Goal: Task Accomplishment & Management: Use online tool/utility

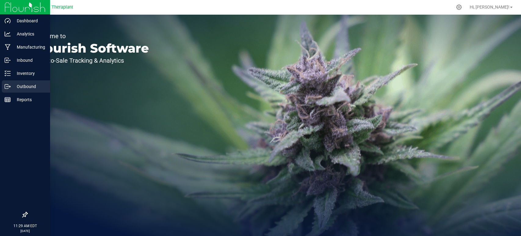
click at [19, 85] on p "Outbound" at bounding box center [29, 86] width 37 height 7
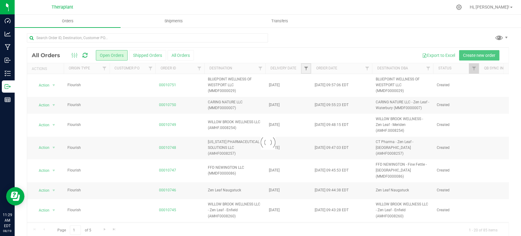
click at [307, 68] on span "Filter" at bounding box center [306, 68] width 5 height 5
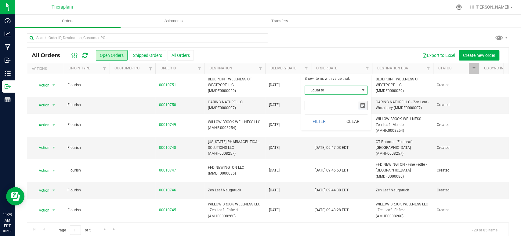
click at [363, 106] on span "select" at bounding box center [362, 105] width 5 height 5
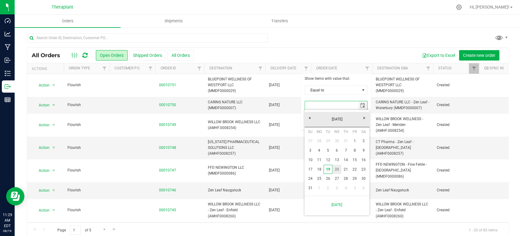
click at [339, 167] on link "20" at bounding box center [337, 169] width 9 height 9
type input "[DATE]"
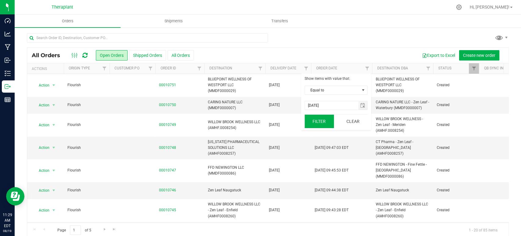
click at [321, 119] on button "Filter" at bounding box center [319, 121] width 29 height 13
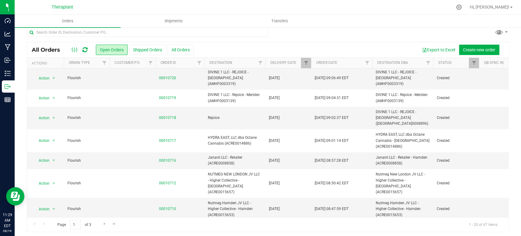
scroll to position [7, 0]
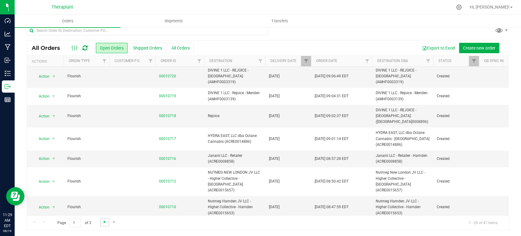
click at [105, 221] on span "Go to the next page" at bounding box center [104, 221] width 5 height 5
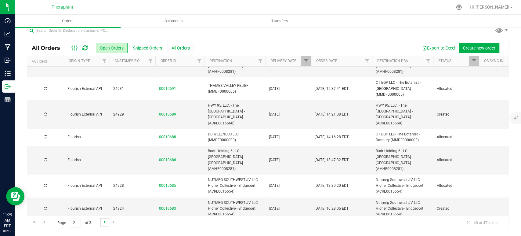
click at [105, 221] on span "Go to the next page" at bounding box center [104, 221] width 5 height 5
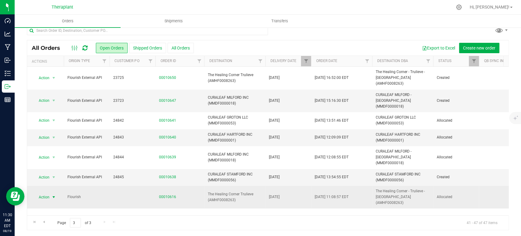
click at [53, 195] on span "select" at bounding box center [53, 197] width 5 height 5
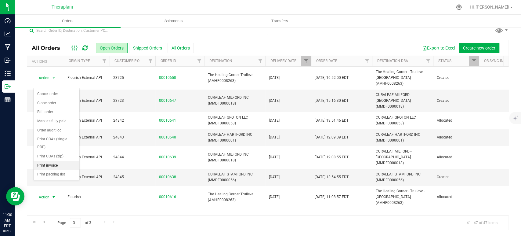
click at [56, 161] on li "Print invoice" at bounding box center [57, 165] width 46 height 9
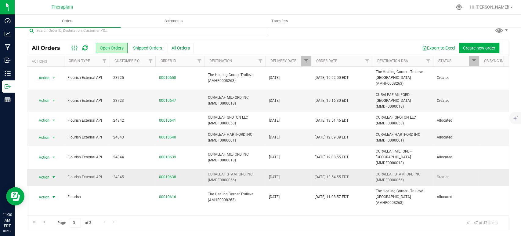
click at [53, 175] on span "select" at bounding box center [53, 177] width 5 height 5
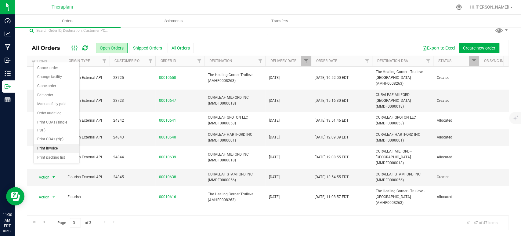
click at [60, 144] on li "Print invoice" at bounding box center [57, 148] width 46 height 9
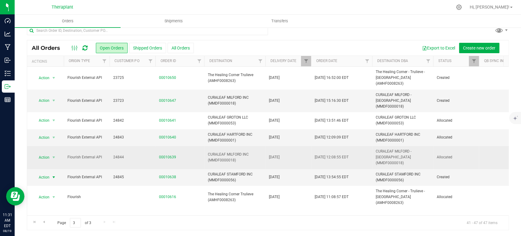
scroll to position [0, 0]
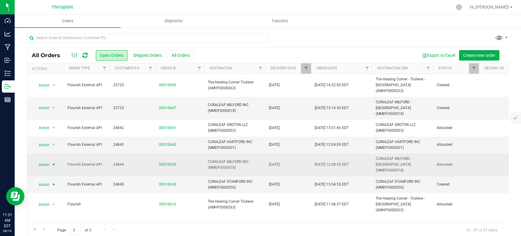
click at [45, 160] on span "Action" at bounding box center [41, 164] width 16 height 9
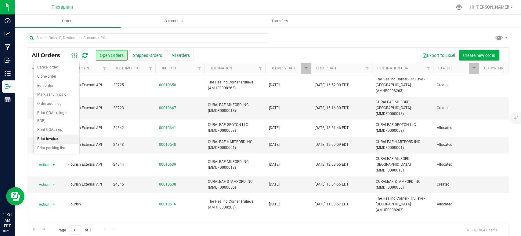
click at [42, 134] on li "Print invoice" at bounding box center [57, 138] width 46 height 9
click at [49, 141] on span "Action" at bounding box center [41, 145] width 16 height 9
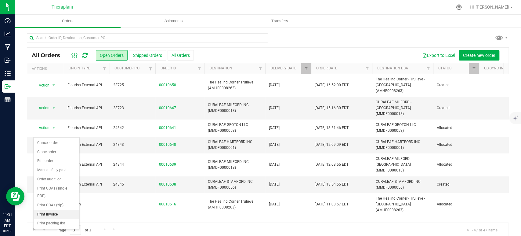
click at [66, 210] on li "Print invoice" at bounding box center [57, 214] width 46 height 9
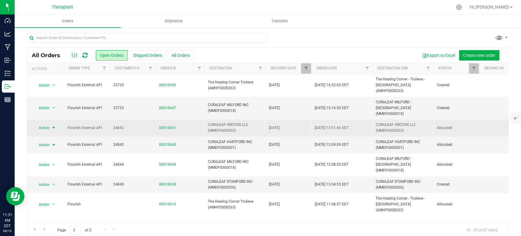
click at [41, 123] on span "Action" at bounding box center [41, 127] width 16 height 9
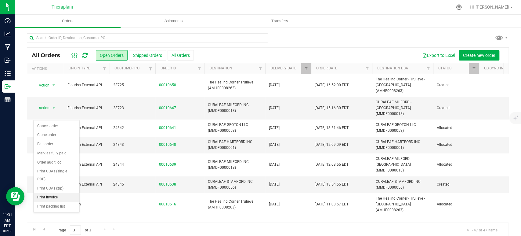
click at [57, 193] on li "Print invoice" at bounding box center [57, 197] width 46 height 9
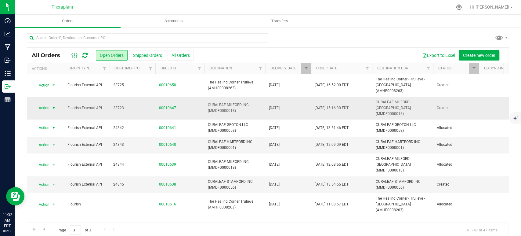
click at [48, 104] on span "Action" at bounding box center [41, 108] width 16 height 9
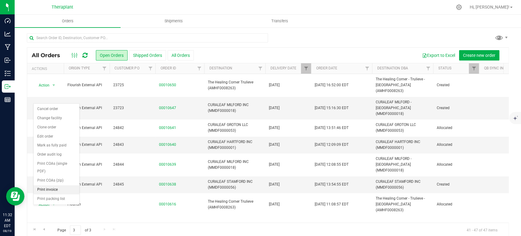
click at [56, 185] on li "Print invoice" at bounding box center [57, 189] width 46 height 9
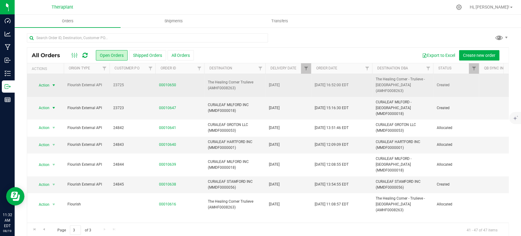
click at [56, 83] on span "select" at bounding box center [53, 85] width 5 height 5
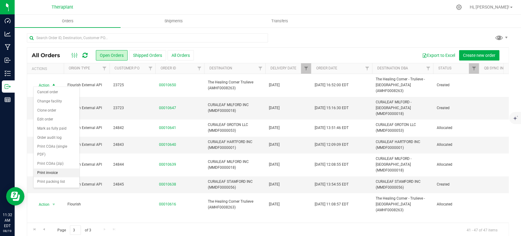
click at [66, 168] on li "Print invoice" at bounding box center [57, 172] width 46 height 9
click at [306, 42] on div at bounding box center [268, 40] width 482 height 14
click at [46, 227] on span "Go to the previous page" at bounding box center [44, 229] width 5 height 5
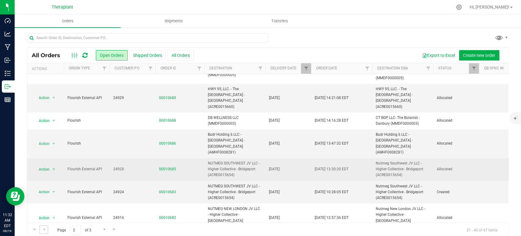
scroll to position [7, 0]
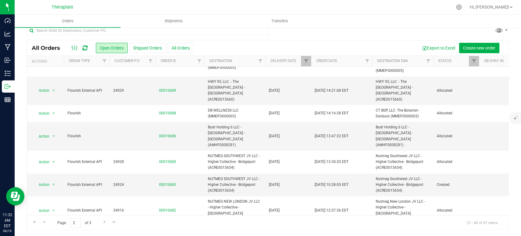
click at [45, 169] on li "Print invoice" at bounding box center [57, 173] width 46 height 9
click at [38, 225] on td "Action Action Cancel order Clone order Edit order Mark as fully paid Order audi…" at bounding box center [45, 236] width 37 height 23
click at [42, 232] on span "Action" at bounding box center [41, 236] width 16 height 9
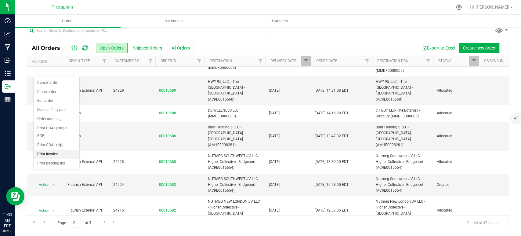
click at [51, 150] on li "Print invoice" at bounding box center [57, 154] width 46 height 9
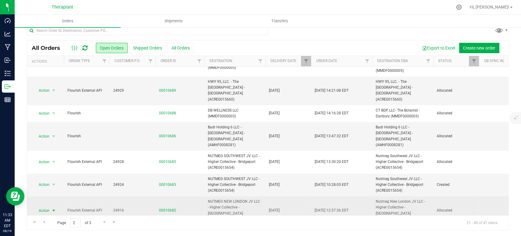
click at [49, 206] on span "Action" at bounding box center [41, 210] width 16 height 9
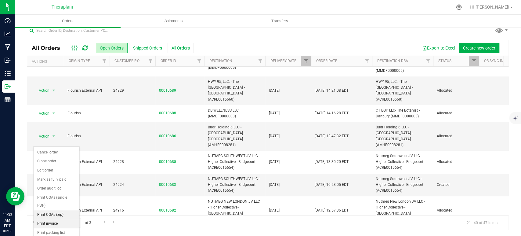
click at [59, 219] on li "Print invoice" at bounding box center [57, 223] width 46 height 9
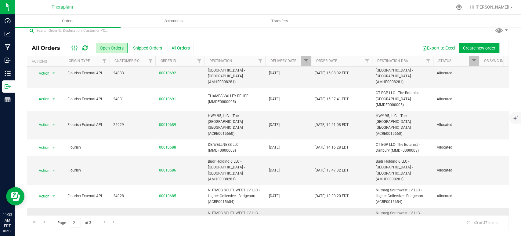
scroll to position [247, 0]
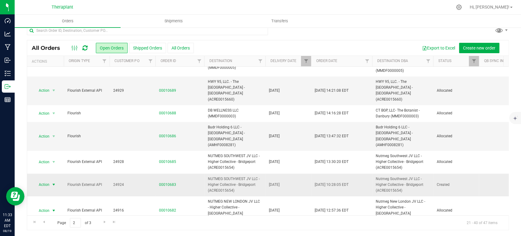
click at [41, 180] on span "Action" at bounding box center [41, 184] width 16 height 9
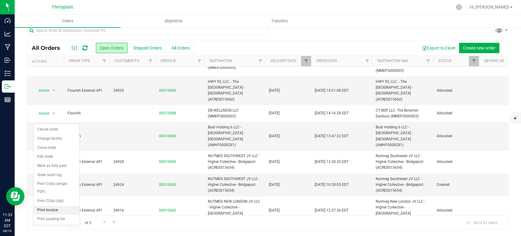
click at [60, 206] on li "Print invoice" at bounding box center [57, 210] width 46 height 9
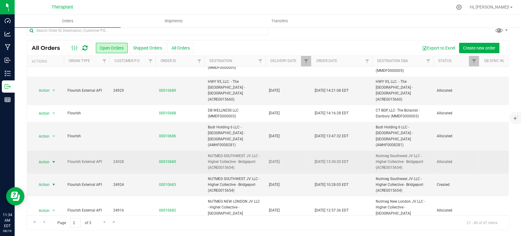
click at [44, 158] on span "Action" at bounding box center [41, 162] width 16 height 9
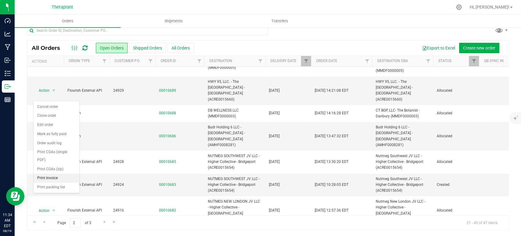
click at [62, 173] on li "Print invoice" at bounding box center [57, 177] width 46 height 9
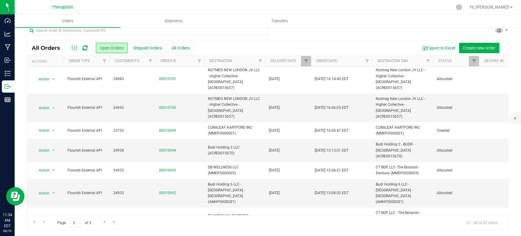
scroll to position [92, 0]
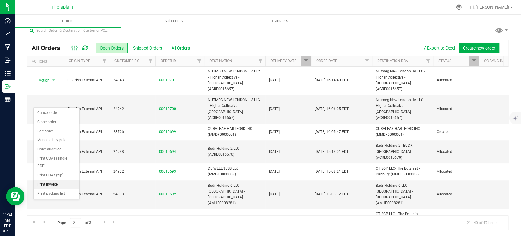
click at [50, 180] on li "Print invoice" at bounding box center [57, 184] width 46 height 9
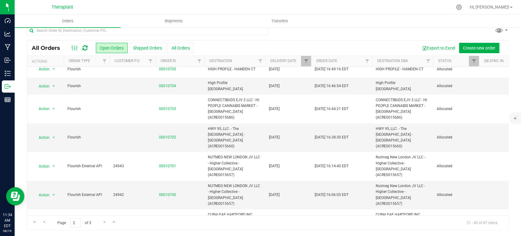
scroll to position [5, 0]
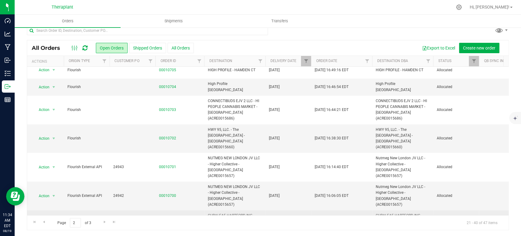
click at [51, 216] on span "select" at bounding box center [53, 218] width 5 height 5
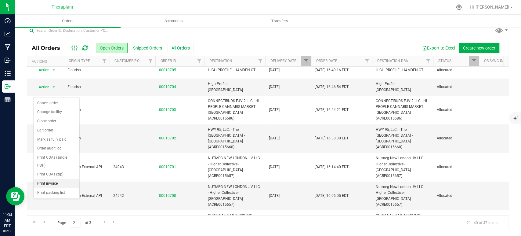
click at [46, 179] on li "Print invoice" at bounding box center [57, 183] width 46 height 9
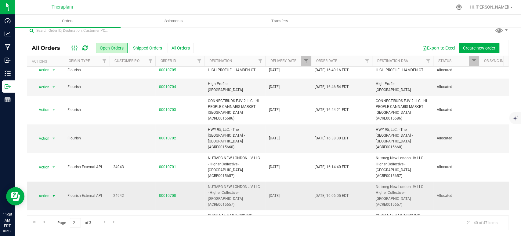
click at [45, 192] on span "Action" at bounding box center [41, 196] width 16 height 9
click at [49, 159] on li "Print invoice" at bounding box center [57, 163] width 46 height 9
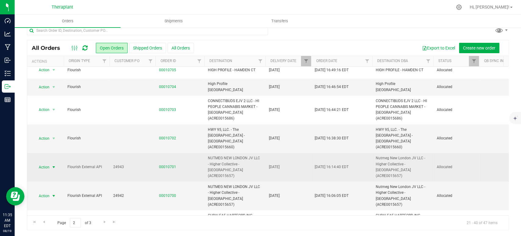
drag, startPoint x: 44, startPoint y: 151, endPoint x: 49, endPoint y: 158, distance: 8.7
click at [44, 163] on span "Action" at bounding box center [41, 167] width 16 height 9
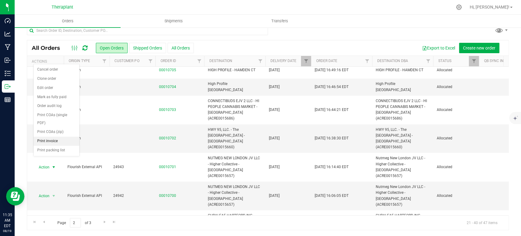
click at [49, 137] on li "Print invoice" at bounding box center [57, 141] width 46 height 9
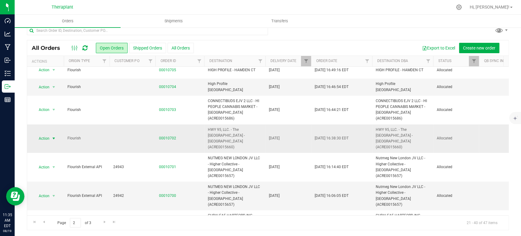
click at [44, 134] on span "Action" at bounding box center [41, 138] width 16 height 9
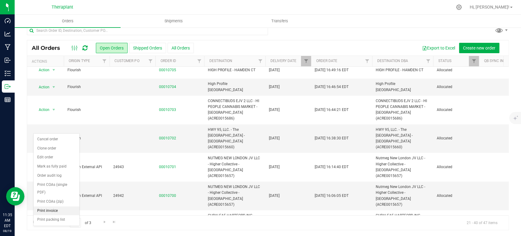
click at [62, 206] on li "Print invoice" at bounding box center [57, 210] width 46 height 9
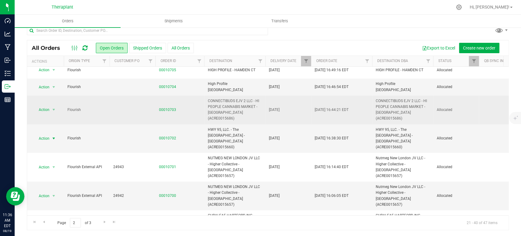
click at [44, 105] on span "Action" at bounding box center [41, 109] width 16 height 9
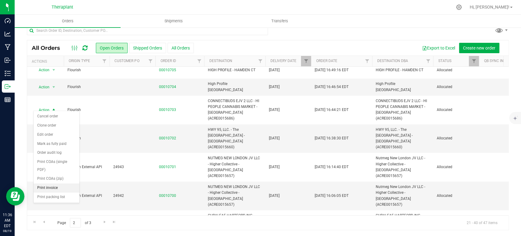
click at [51, 183] on li "Print invoice" at bounding box center [57, 187] width 46 height 9
click at [46, 88] on span "Action" at bounding box center [41, 87] width 16 height 9
click at [60, 163] on li "Print invoice" at bounding box center [57, 167] width 46 height 9
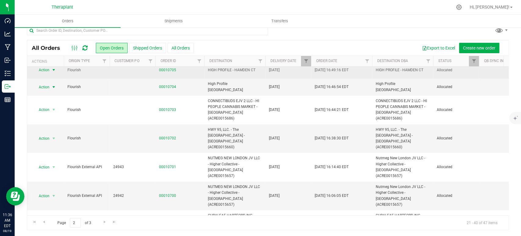
click at [51, 69] on span "select" at bounding box center [53, 70] width 5 height 5
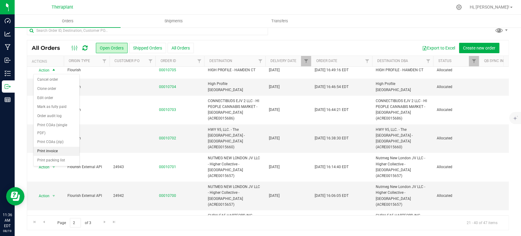
click at [53, 147] on li "Print invoice" at bounding box center [57, 151] width 46 height 9
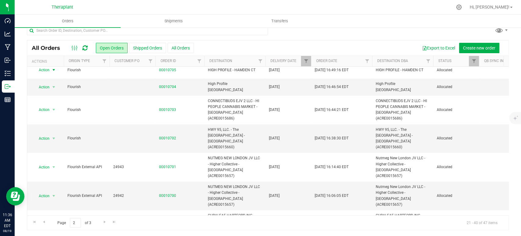
scroll to position [0, 0]
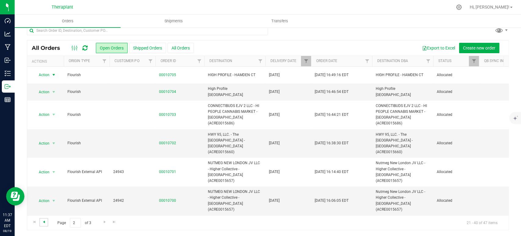
click at [45, 222] on span "Go to the previous page" at bounding box center [44, 221] width 5 height 5
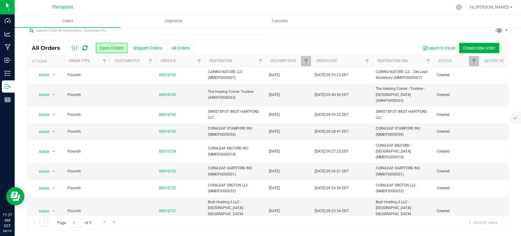
scroll to position [223, 0]
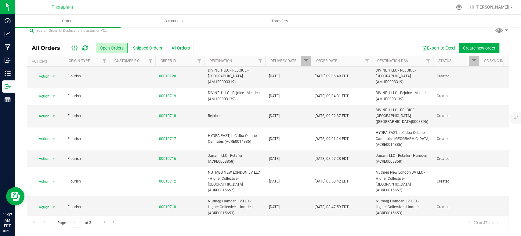
click at [54, 187] on li "Print invoice" at bounding box center [57, 191] width 46 height 9
click at [48, 226] on span "Action" at bounding box center [41, 230] width 16 height 9
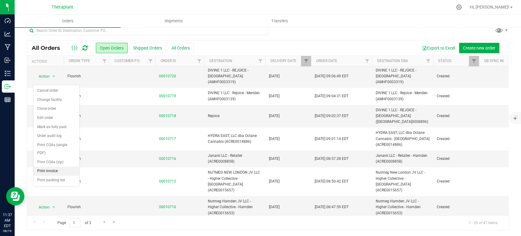
click at [49, 166] on li "Print invoice" at bounding box center [57, 170] width 46 height 9
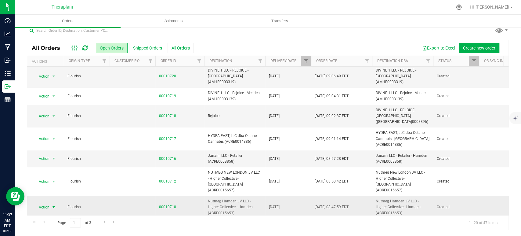
click at [40, 203] on span "Action" at bounding box center [41, 207] width 16 height 9
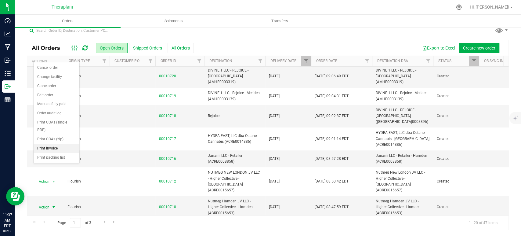
click at [53, 144] on li "Print invoice" at bounding box center [57, 148] width 46 height 9
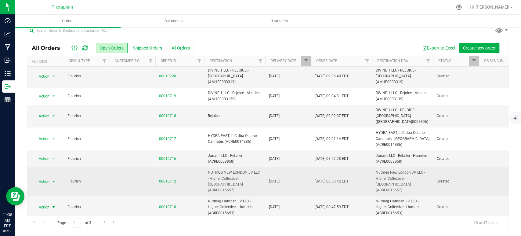
click at [53, 179] on span "select" at bounding box center [53, 181] width 5 height 5
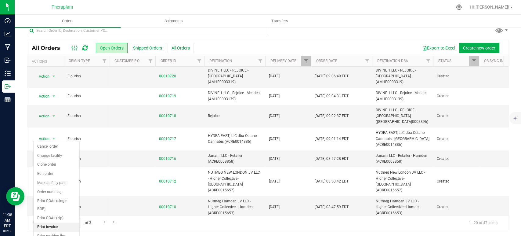
click at [63, 222] on li "Print invoice" at bounding box center [57, 226] width 46 height 9
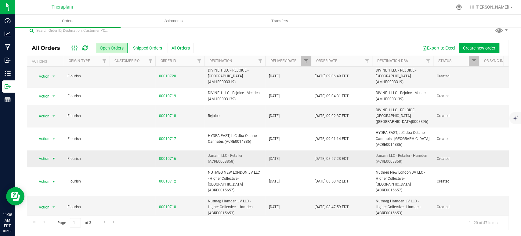
click at [45, 154] on span "Action" at bounding box center [41, 158] width 16 height 9
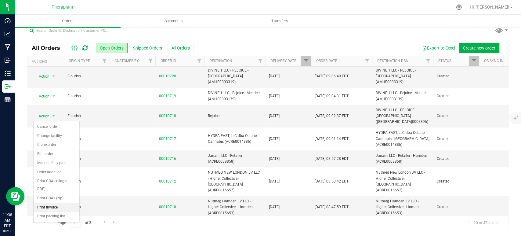
click at [64, 203] on li "Print invoice" at bounding box center [57, 207] width 46 height 9
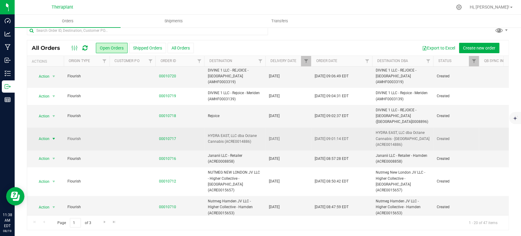
click at [42, 134] on span "Action" at bounding box center [41, 138] width 16 height 9
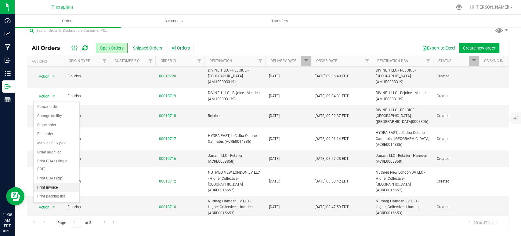
click at [59, 183] on li "Print invoice" at bounding box center [57, 187] width 46 height 9
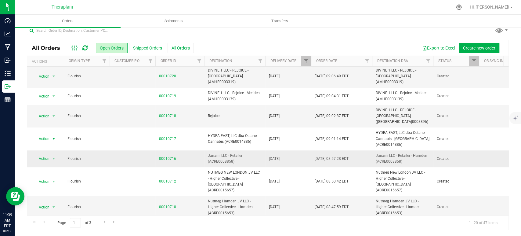
scroll to position [189, 0]
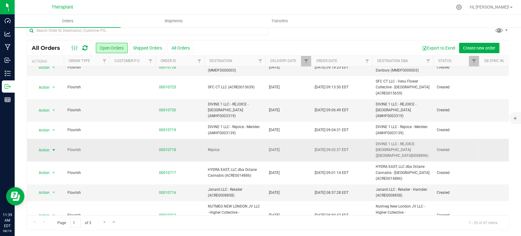
click at [42, 146] on span "Action" at bounding box center [41, 150] width 16 height 9
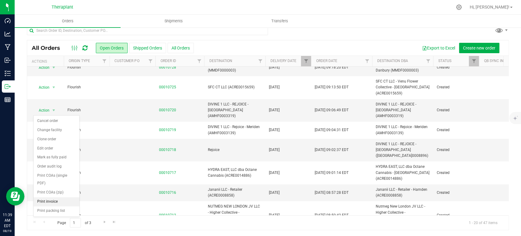
click at [64, 197] on li "Print invoice" at bounding box center [57, 201] width 46 height 9
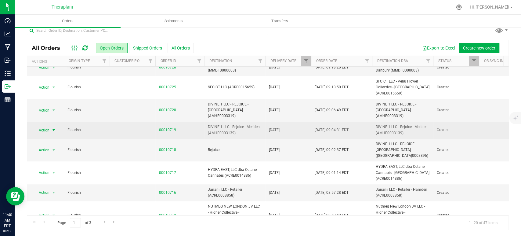
click at [47, 126] on span "Action" at bounding box center [41, 130] width 16 height 9
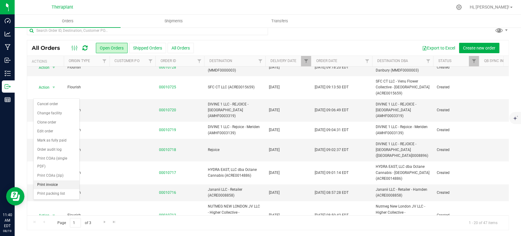
click at [57, 180] on li "Print invoice" at bounding box center [57, 184] width 46 height 9
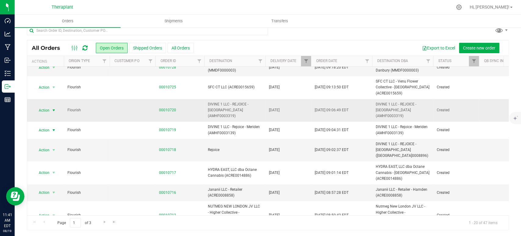
click at [47, 106] on span "Action" at bounding box center [41, 110] width 16 height 9
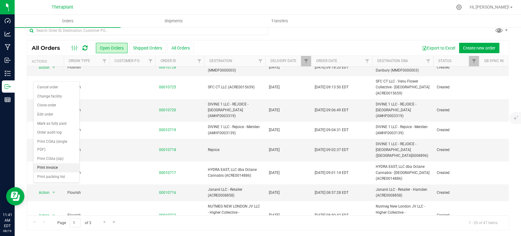
click at [64, 163] on li "Print invoice" at bounding box center [57, 167] width 46 height 9
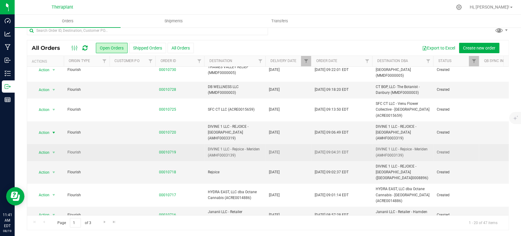
scroll to position [155, 0]
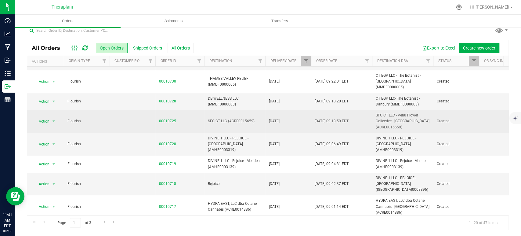
click at [47, 117] on span "Action" at bounding box center [41, 121] width 16 height 9
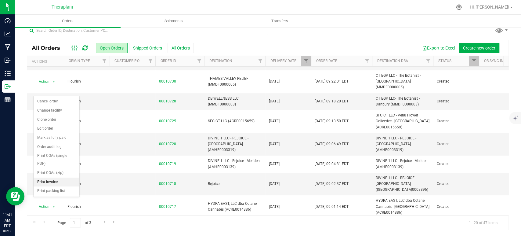
click at [58, 177] on li "Print invoice" at bounding box center [57, 181] width 46 height 9
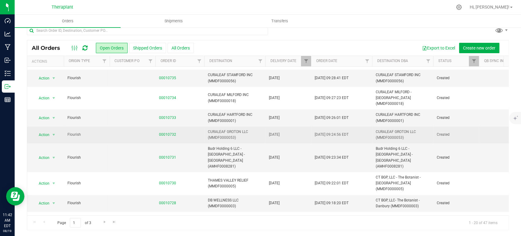
scroll to position [20, 0]
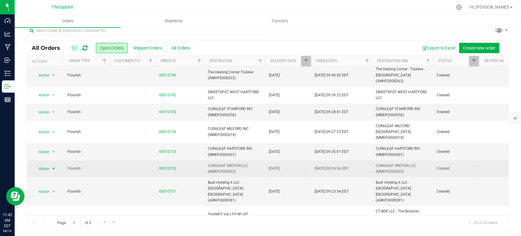
click at [53, 166] on span "select" at bounding box center [53, 168] width 5 height 5
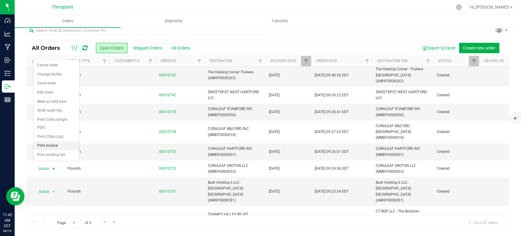
click at [51, 141] on li "Print invoice" at bounding box center [57, 145] width 46 height 9
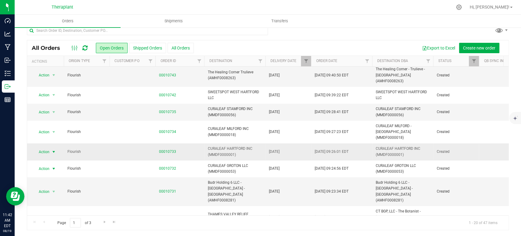
click at [44, 148] on span "Action" at bounding box center [41, 152] width 16 height 9
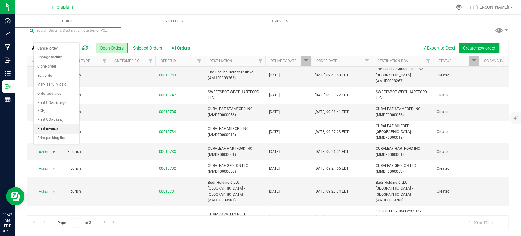
click at [52, 124] on li "Print invoice" at bounding box center [57, 128] width 46 height 9
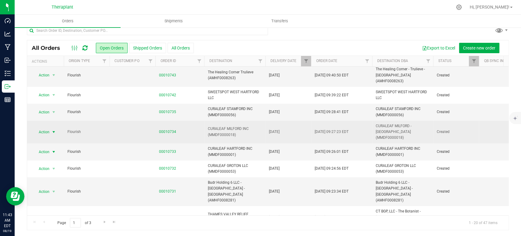
click at [46, 128] on span "Action" at bounding box center [41, 132] width 16 height 9
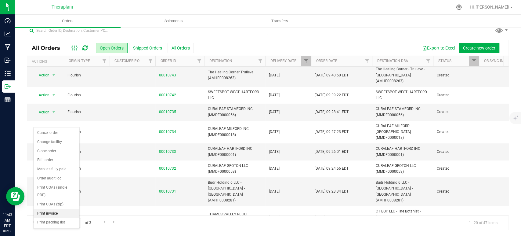
click at [55, 209] on li "Print invoice" at bounding box center [57, 213] width 46 height 9
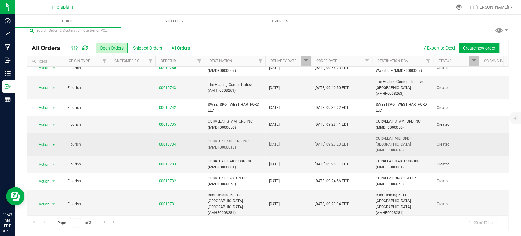
scroll to position [0, 0]
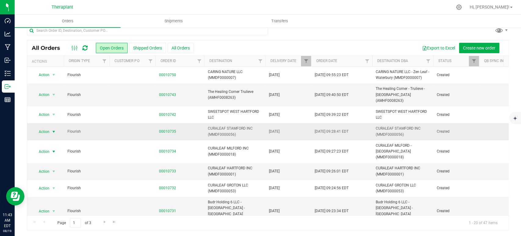
click at [42, 129] on span "Action" at bounding box center [41, 131] width 16 height 9
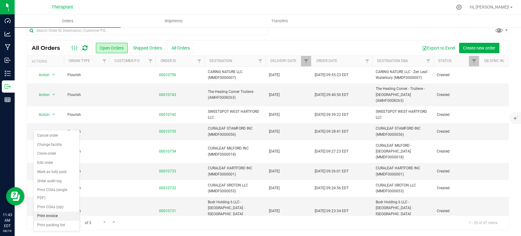
click at [61, 211] on li "Print invoice" at bounding box center [57, 215] width 46 height 9
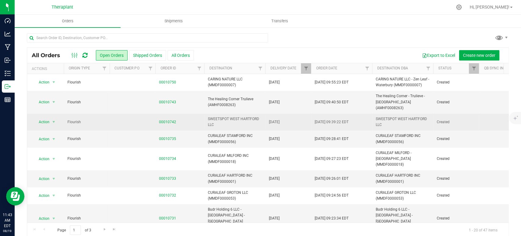
click at [54, 121] on td "Action Action Cancel order Change facility Clone order Edit order Mark as fully…" at bounding box center [45, 122] width 37 height 17
click at [52, 119] on span "select" at bounding box center [53, 121] width 5 height 5
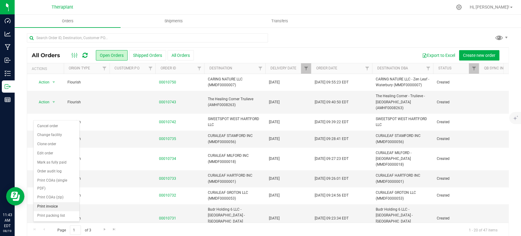
click at [51, 202] on li "Print invoice" at bounding box center [57, 206] width 46 height 9
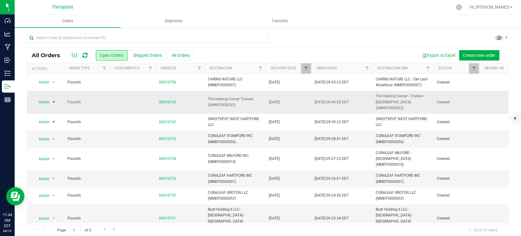
click at [50, 99] on span "select" at bounding box center [54, 102] width 8 height 9
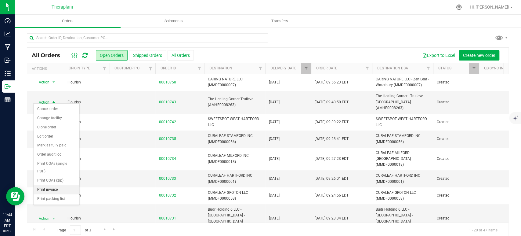
click at [55, 185] on li "Print invoice" at bounding box center [57, 189] width 46 height 9
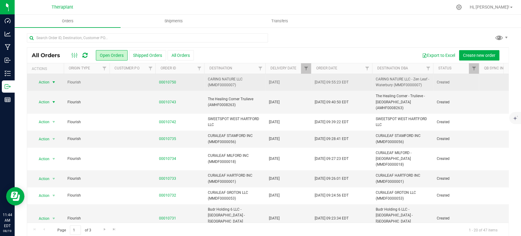
click at [37, 83] on span "Action" at bounding box center [41, 82] width 16 height 9
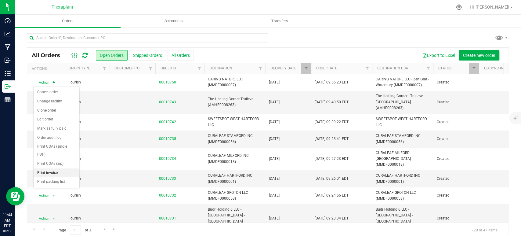
click at [63, 168] on li "Print invoice" at bounding box center [57, 172] width 46 height 9
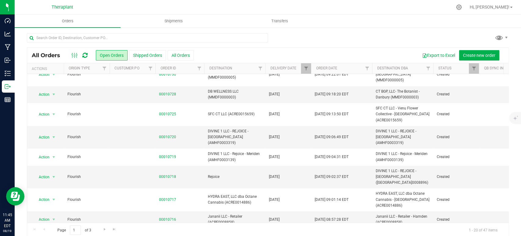
scroll to position [223, 0]
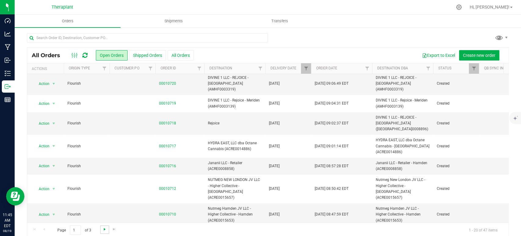
click at [102, 230] on span "Go to the next page" at bounding box center [104, 229] width 5 height 5
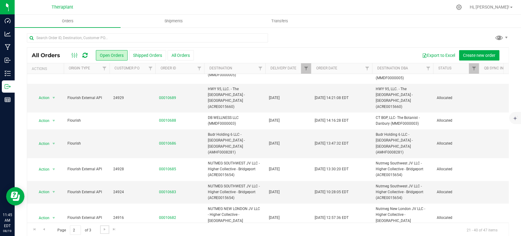
scroll to position [7, 0]
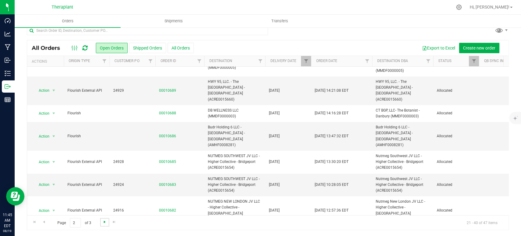
click at [104, 221] on span "Go to the next page" at bounding box center [104, 221] width 5 height 5
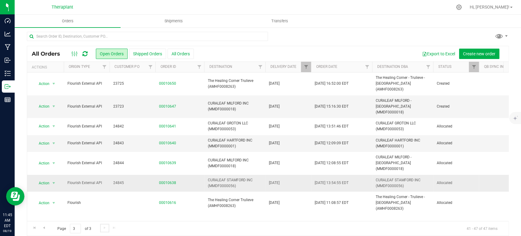
scroll to position [0, 0]
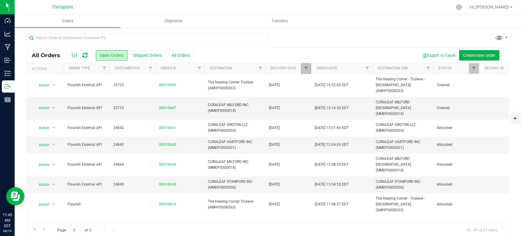
click at [302, 70] on link "Filter" at bounding box center [306, 68] width 10 height 10
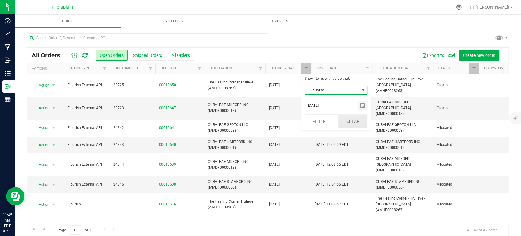
click at [352, 126] on button "Clear" at bounding box center [352, 121] width 29 height 13
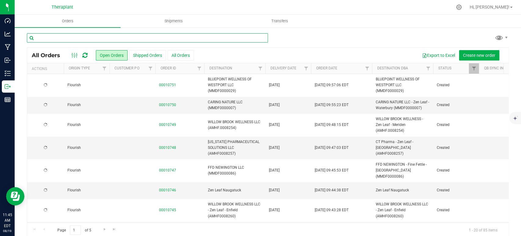
click at [91, 35] on input "text" at bounding box center [147, 37] width 241 height 9
